Goal: Information Seeking & Learning: Check status

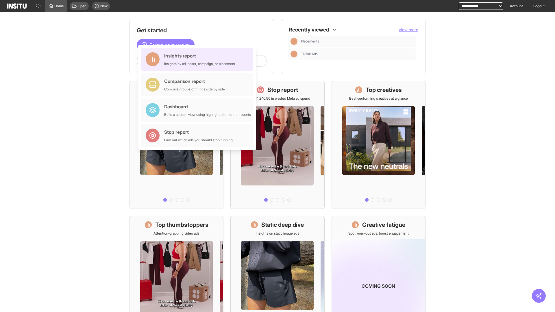
click at [199, 59] on div "Insights report Insights by ad, adset, campaign, or placement" at bounding box center [199, 59] width 71 height 14
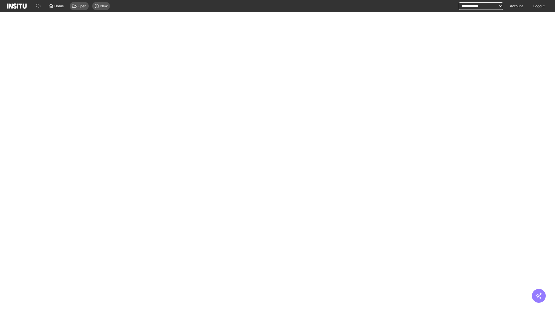
select select "**"
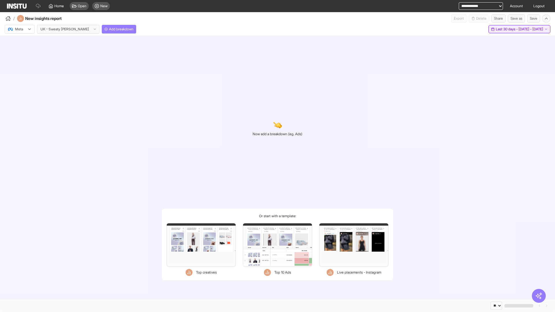
click at [507, 29] on span "Last 30 days - [DATE] - [DATE]" at bounding box center [519, 29] width 47 height 5
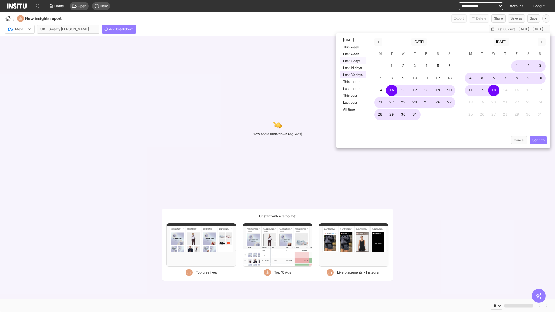
click at [353, 61] on button "Last 7 days" at bounding box center [353, 61] width 27 height 7
